Goal: Task Accomplishment & Management: Manage account settings

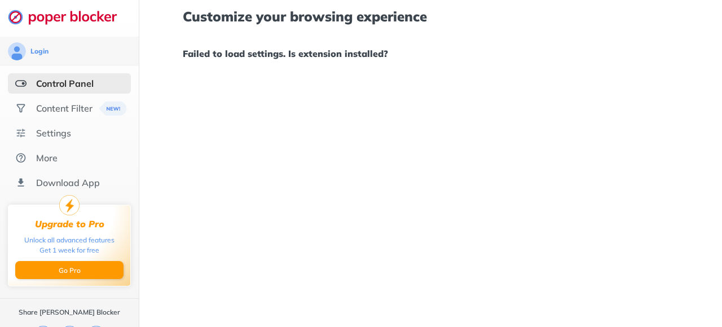
drag, startPoint x: 668, startPoint y: 257, endPoint x: 298, endPoint y: 174, distance: 378.6
click at [304, 183] on div "Customize your browsing experience Failed to load settings. Is extension instal…" at bounding box center [430, 163] width 582 height 327
